Goal: Transaction & Acquisition: Purchase product/service

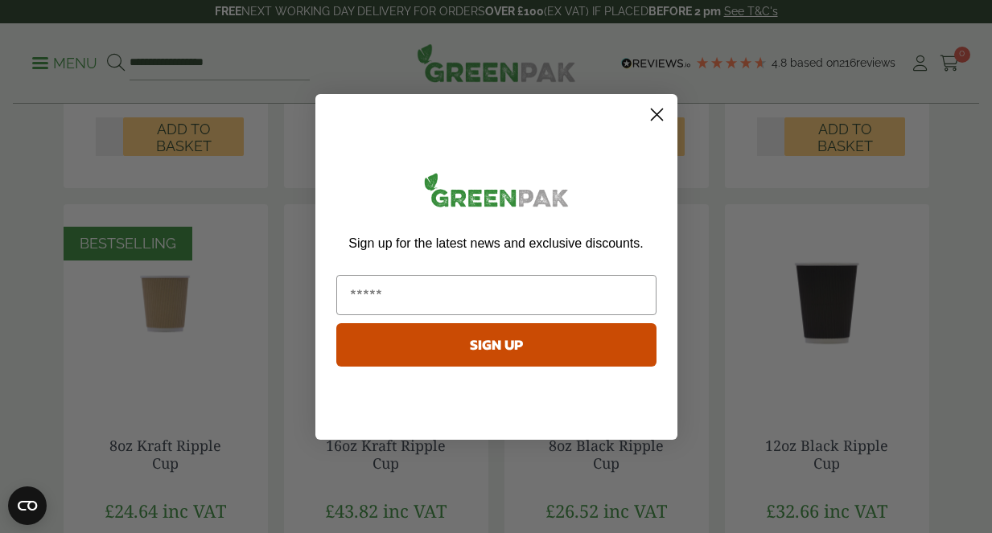
scroll to position [885, 0]
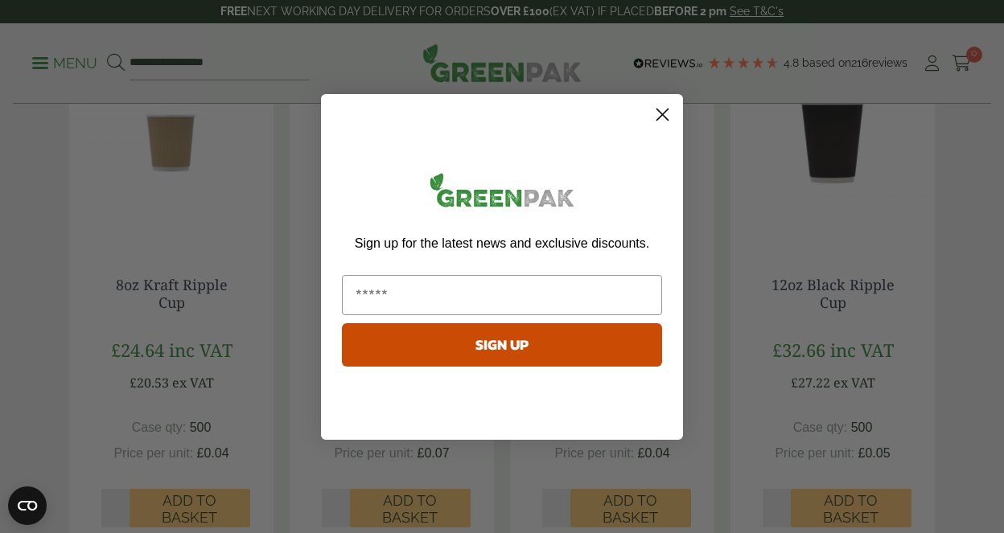
click at [662, 116] on circle "Close dialog" at bounding box center [662, 114] width 27 height 27
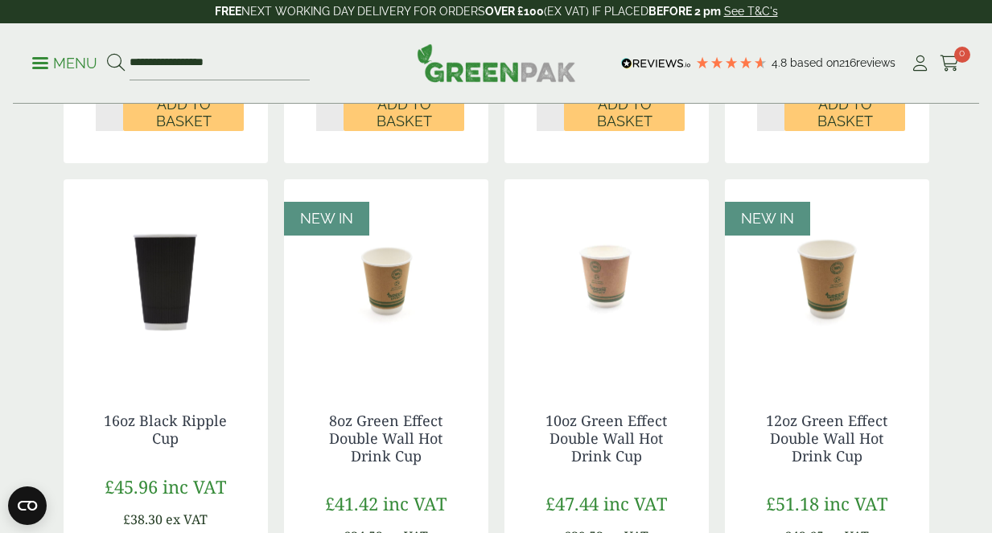
scroll to position [1287, 0]
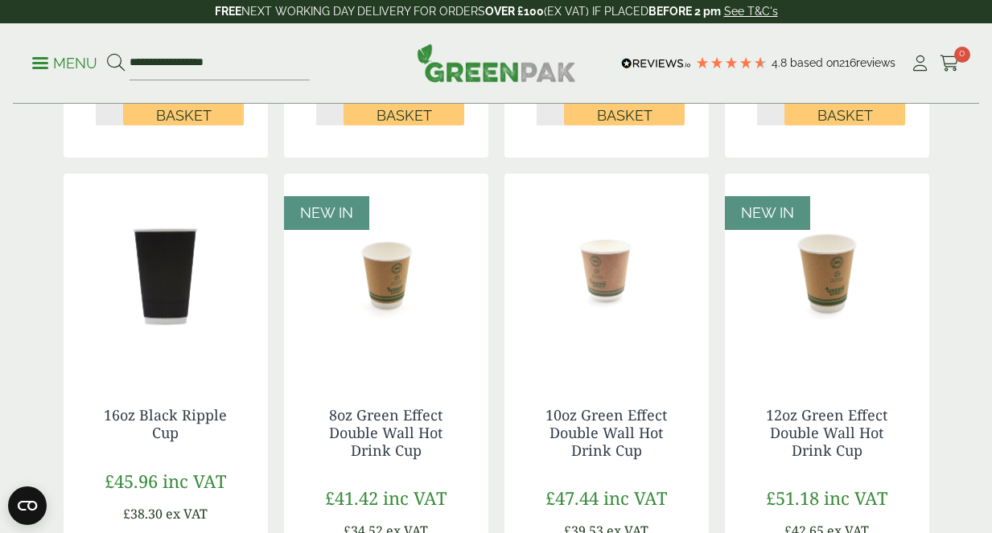
click at [595, 257] on img at bounding box center [607, 274] width 204 height 201
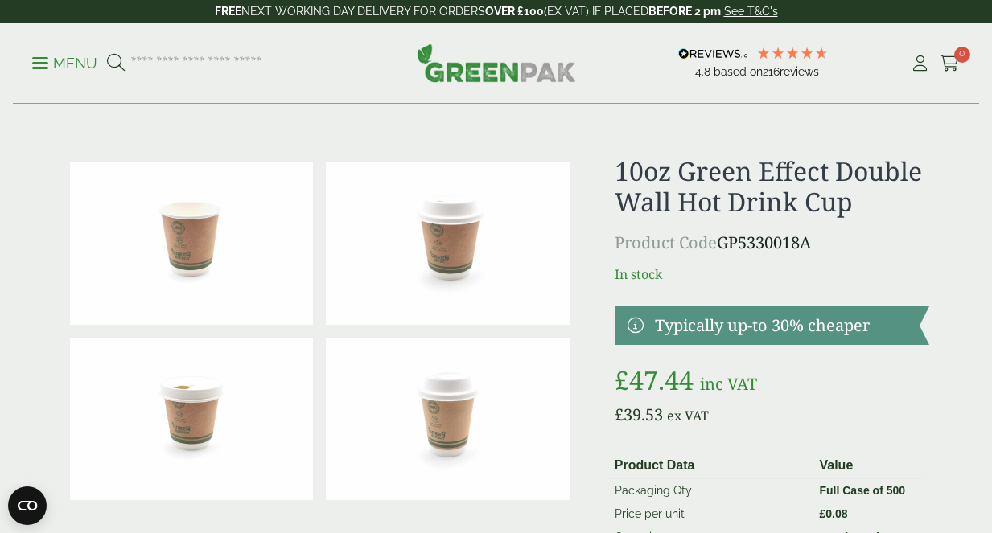
click at [197, 257] on img at bounding box center [192, 244] width 244 height 163
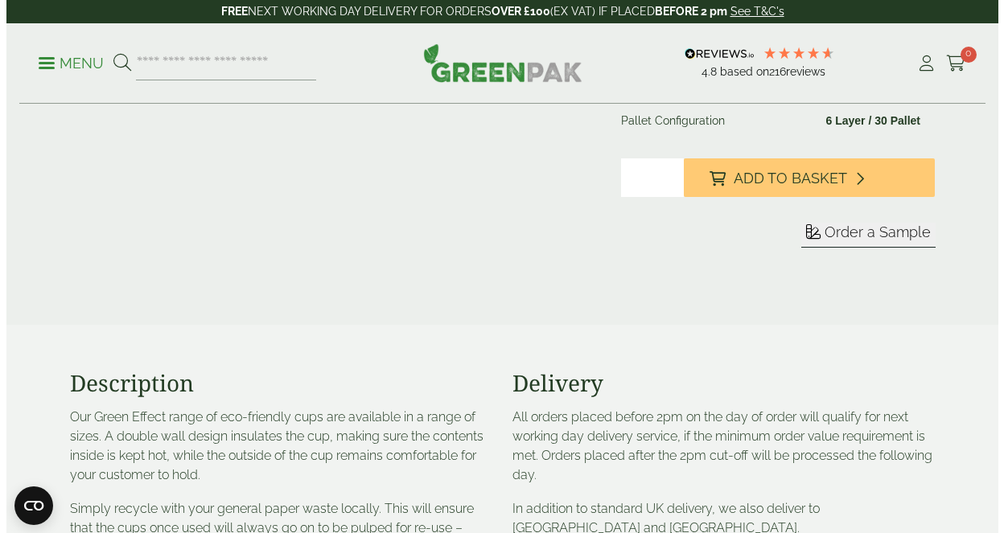
scroll to position [483, 0]
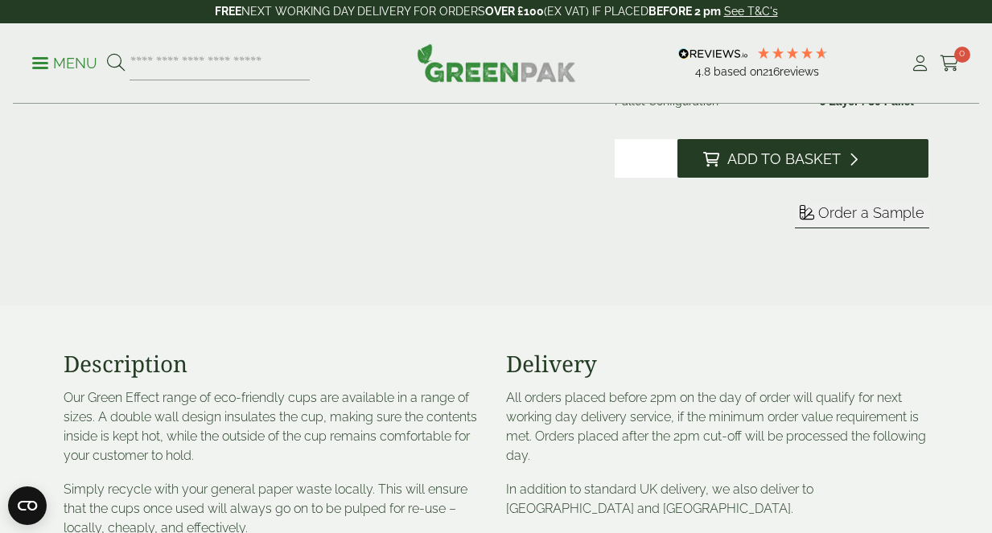
click at [731, 156] on span "Add to Basket" at bounding box center [783, 159] width 113 height 18
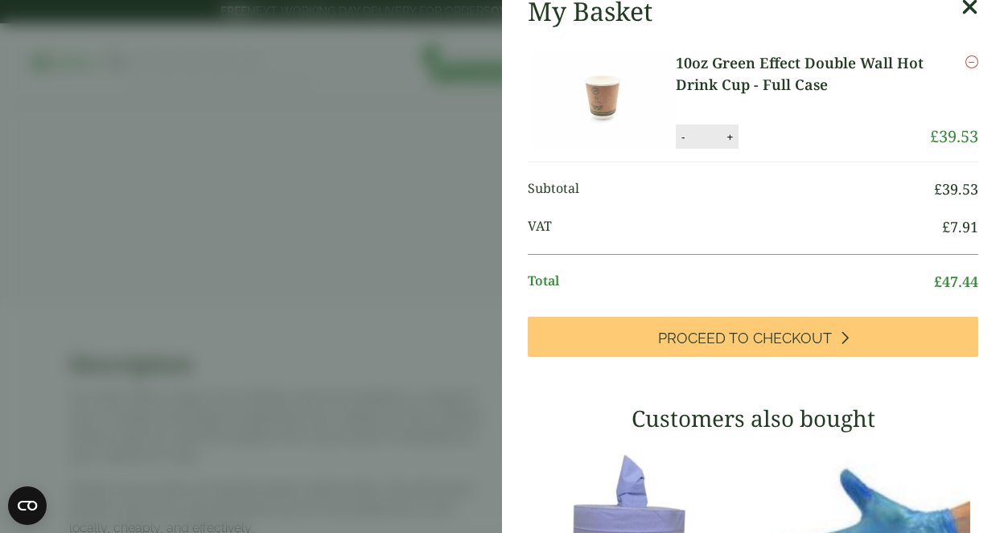
scroll to position [0, 0]
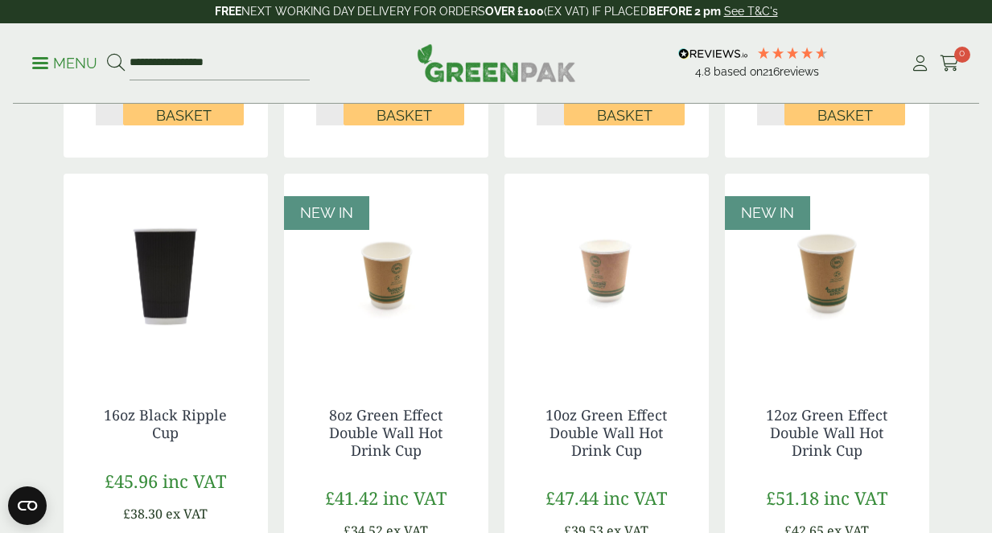
click at [599, 278] on img at bounding box center [607, 274] width 204 height 201
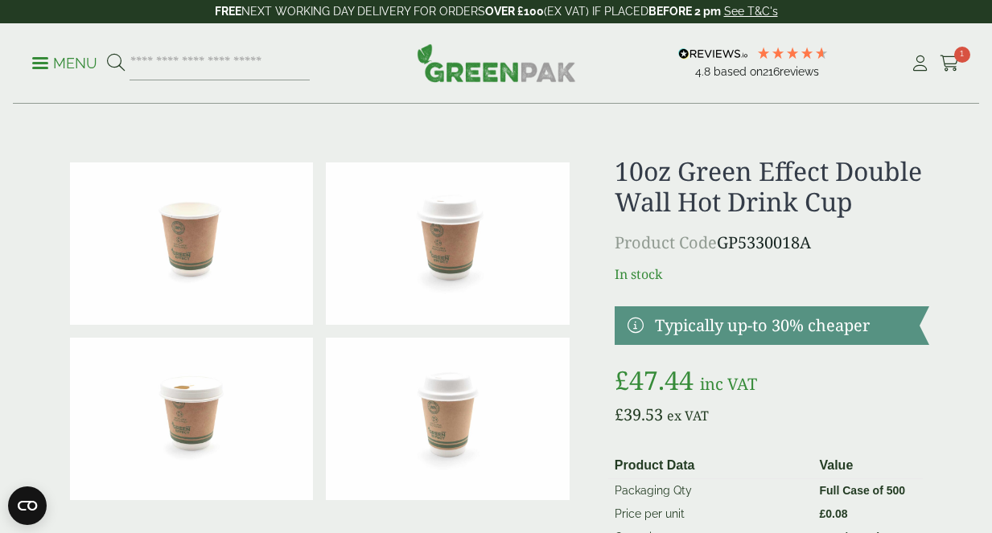
click at [462, 248] on img at bounding box center [448, 244] width 244 height 163
click at [451, 232] on img at bounding box center [448, 244] width 244 height 163
click at [452, 426] on img at bounding box center [448, 419] width 244 height 163
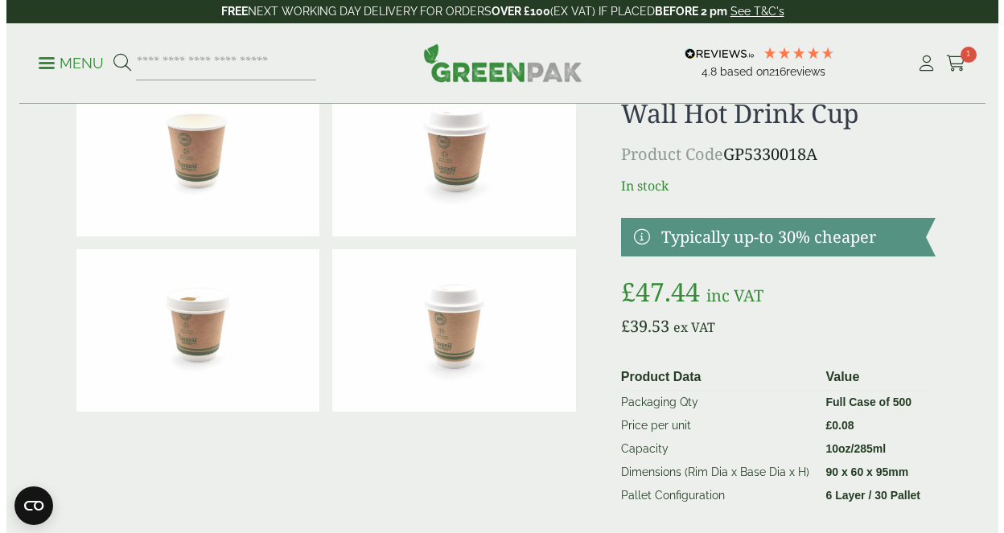
scroll to position [161, 0]
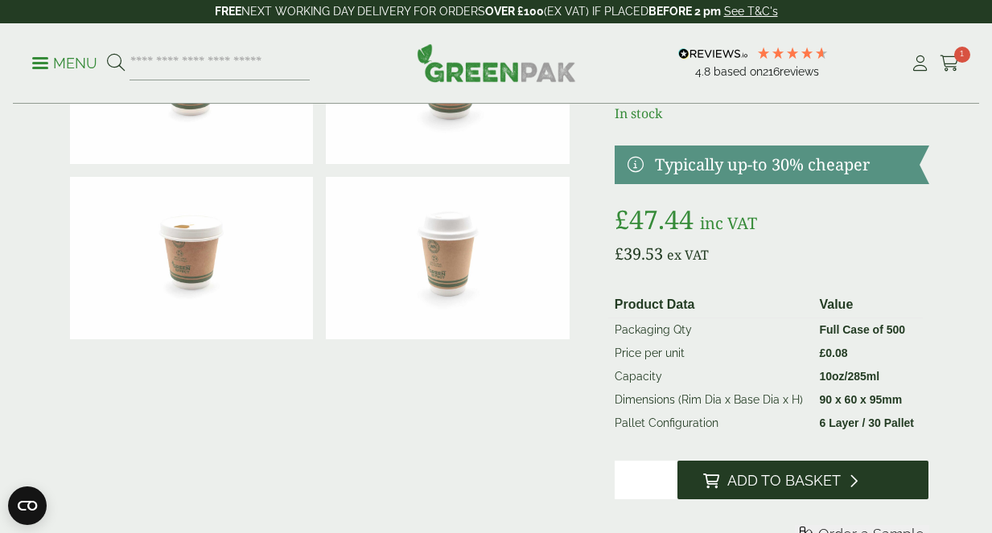
click at [770, 486] on span "Add to Basket" at bounding box center [783, 481] width 113 height 18
